Goal: Check status

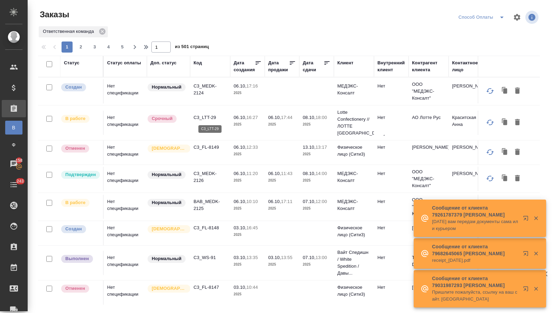
click at [201, 116] on p "C3_LTT-29" at bounding box center [210, 117] width 33 height 7
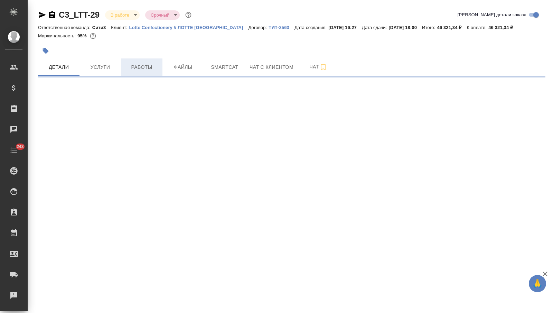
select select "RU"
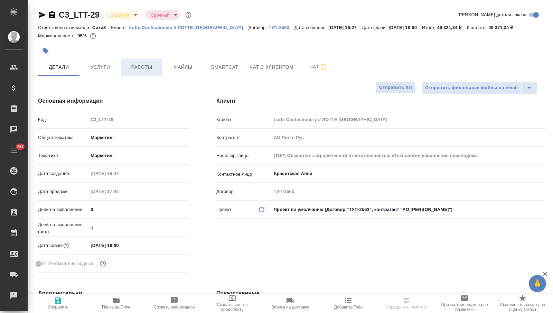
type textarea "x"
click at [144, 65] on span "Работы" at bounding box center [141, 67] width 33 height 9
type input "[PERSON_NAME]"
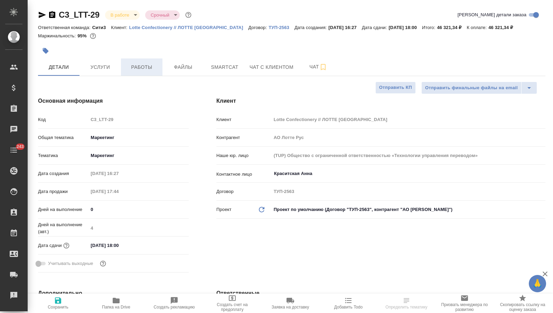
type textarea "x"
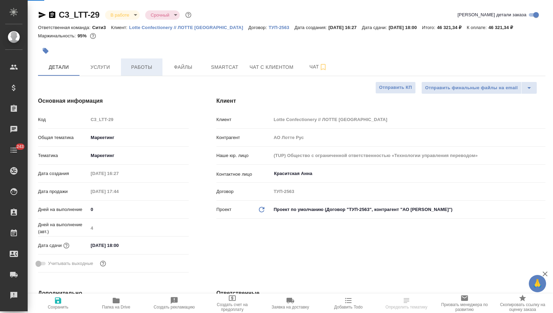
type textarea "x"
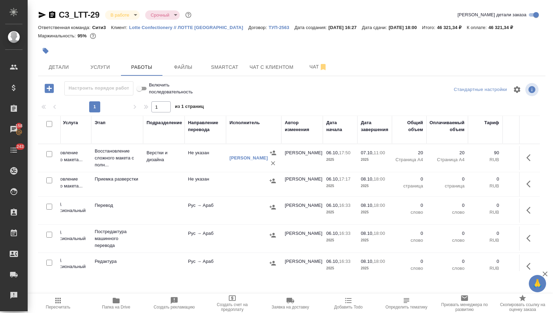
scroll to position [0, 128]
